Goal: Complete application form: Complete application form

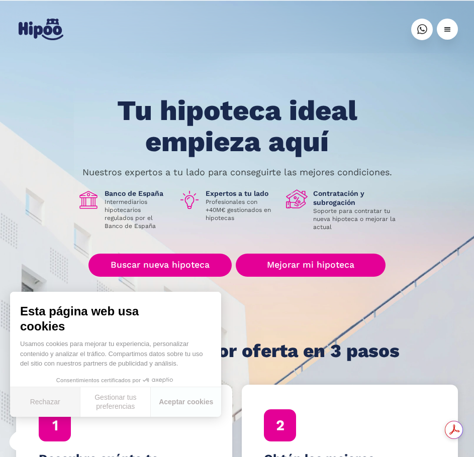
click at [48, 403] on button "Rechazar" at bounding box center [45, 402] width 70 height 30
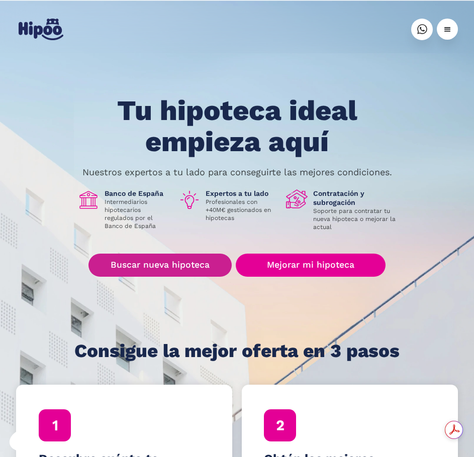
click at [186, 261] on link "Buscar nueva hipoteca" at bounding box center [159, 265] width 143 height 23
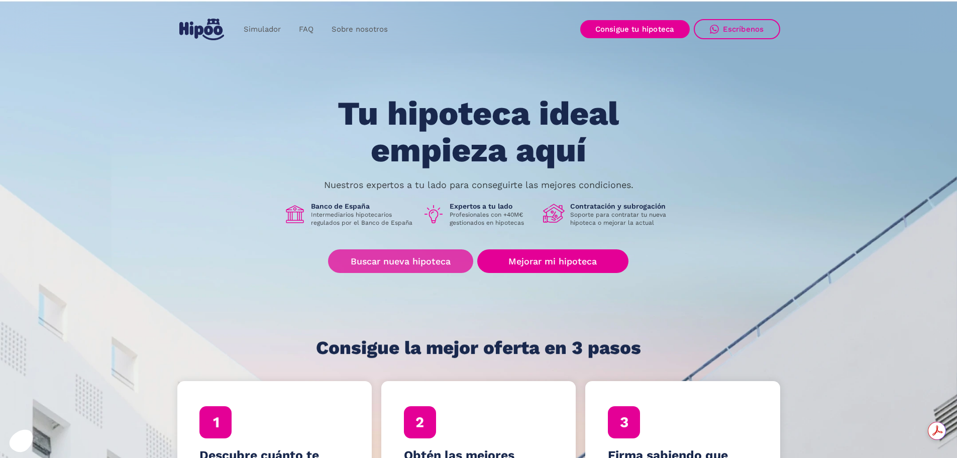
click at [422, 257] on link "Buscar nueva hipoteca" at bounding box center [400, 261] width 145 height 24
